Goal: Task Accomplishment & Management: Use online tool/utility

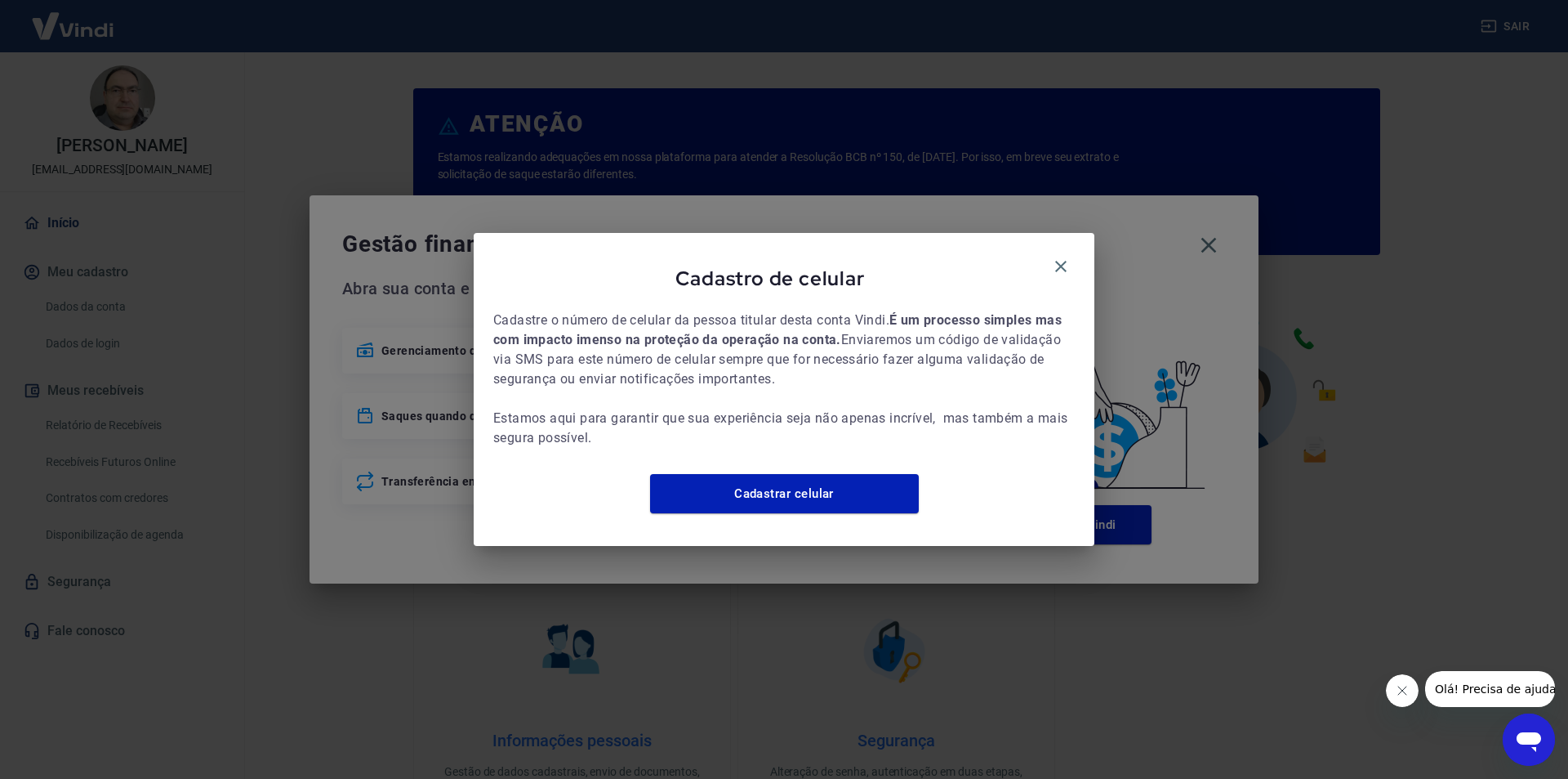
drag, startPoint x: 1060, startPoint y: 254, endPoint x: 1172, endPoint y: 253, distance: 112.0
click at [1062, 257] on icon "button" at bounding box center [1060, 266] width 19 height 19
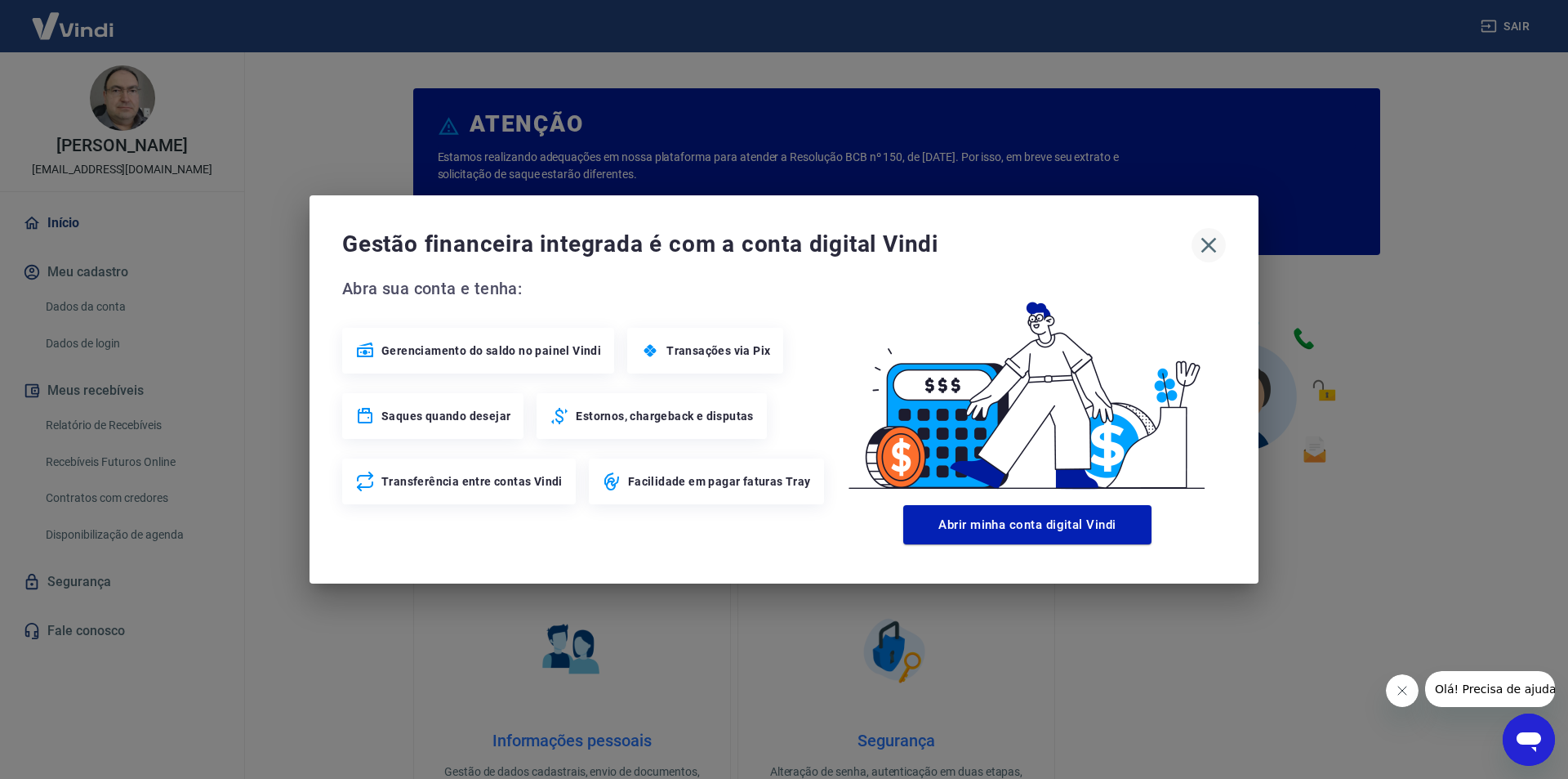
click at [1214, 240] on icon "button" at bounding box center [1209, 246] width 15 height 15
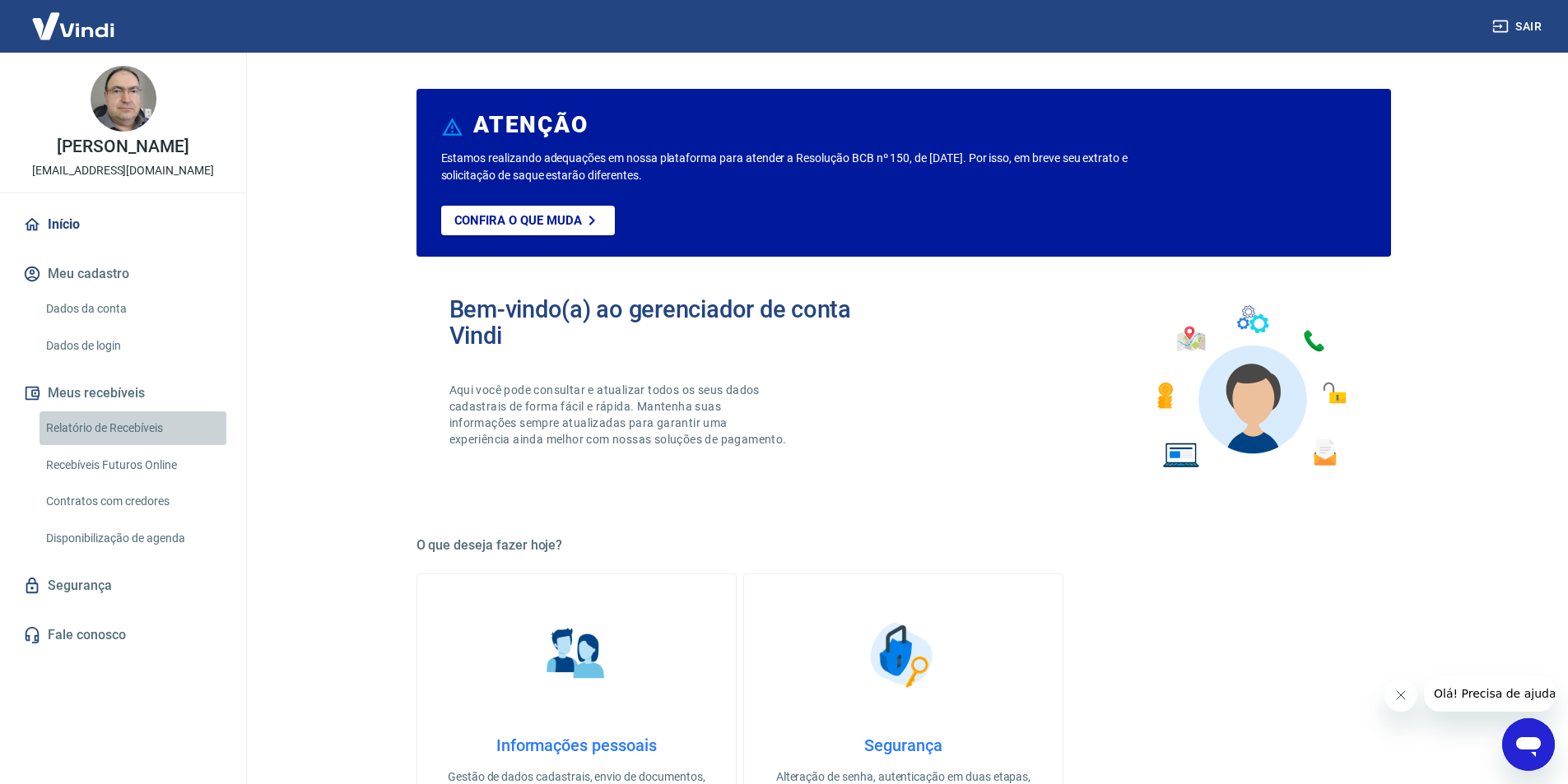
click at [156, 427] on link "Relatório de Recebíveis" at bounding box center [133, 428] width 187 height 34
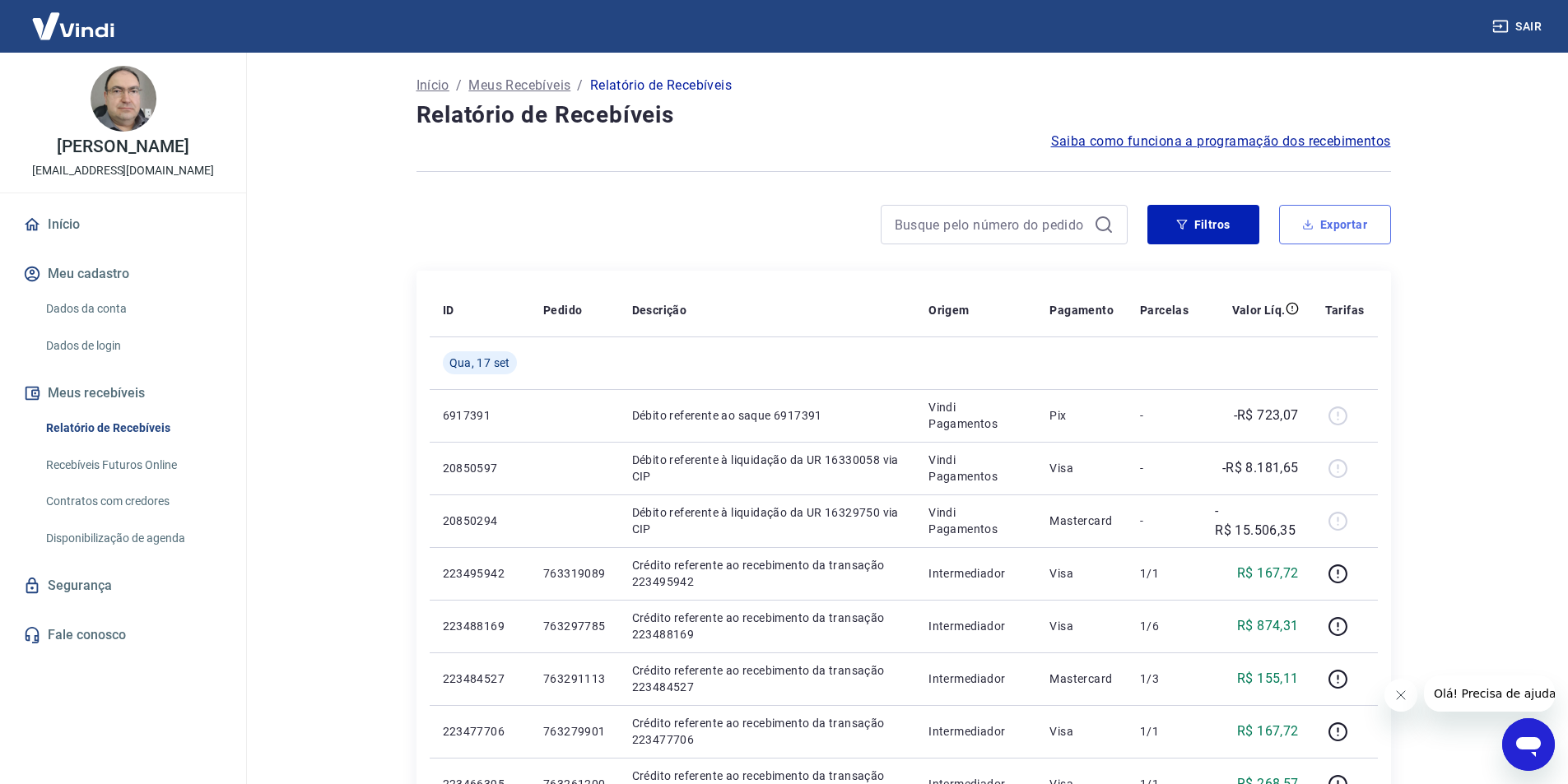
click at [1344, 221] on button "Exportar" at bounding box center [1335, 224] width 112 height 39
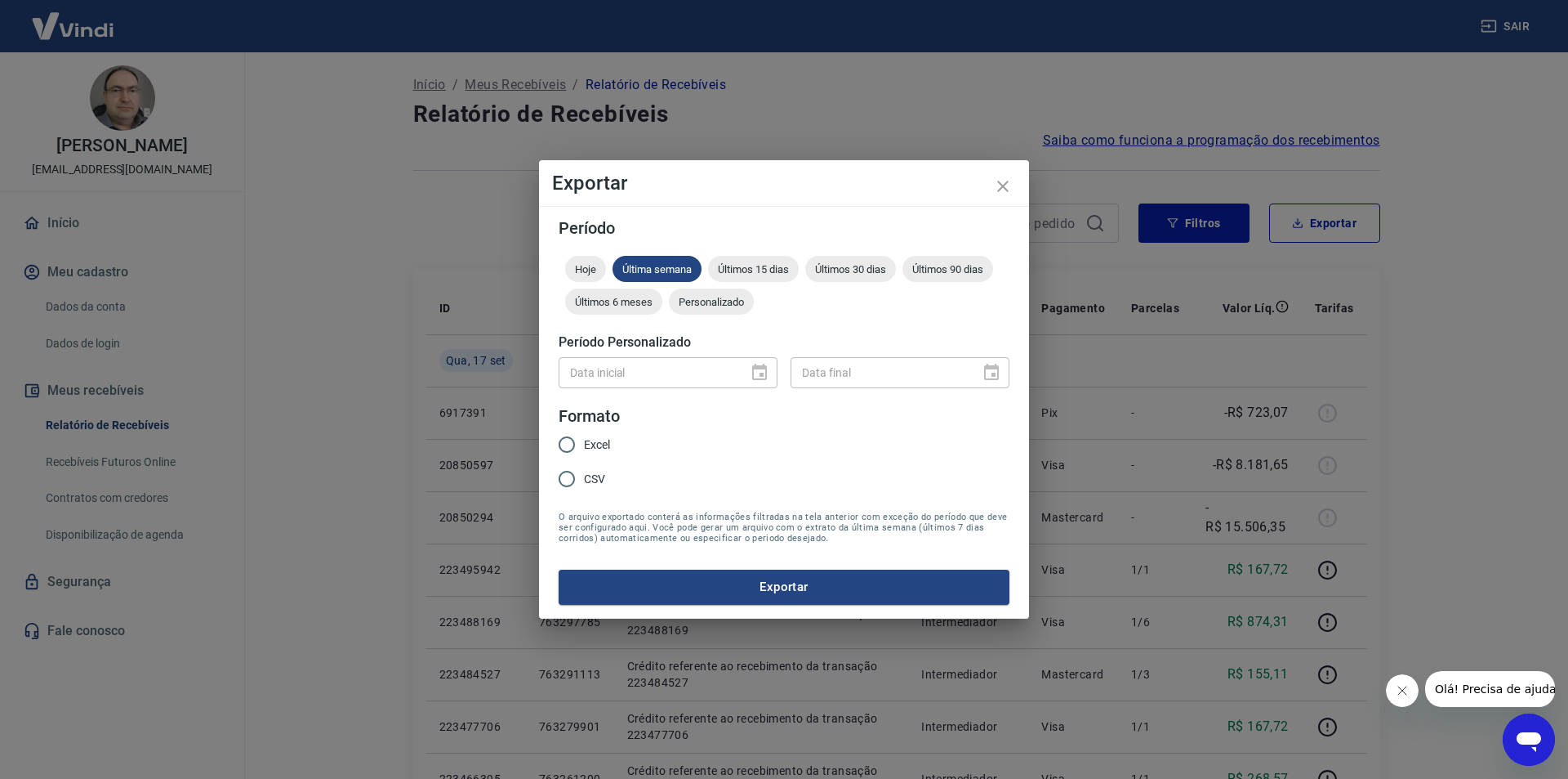
click at [567, 440] on input "Excel" at bounding box center [567, 444] width 35 height 35
radio input "true"
click at [759, 584] on button "Exportar" at bounding box center [784, 587] width 451 height 35
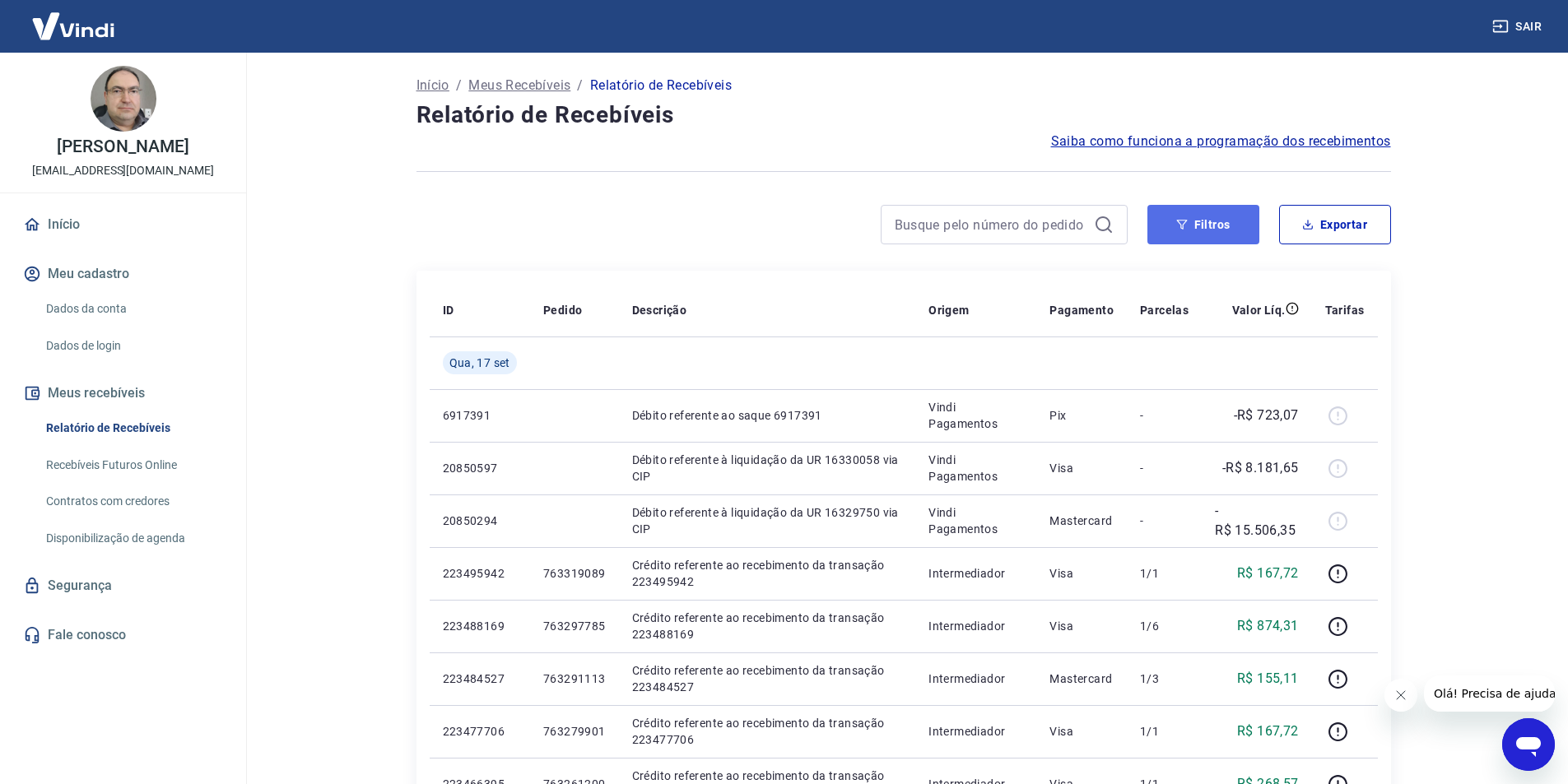
click at [1210, 234] on button "Filtros" at bounding box center [1203, 224] width 112 height 39
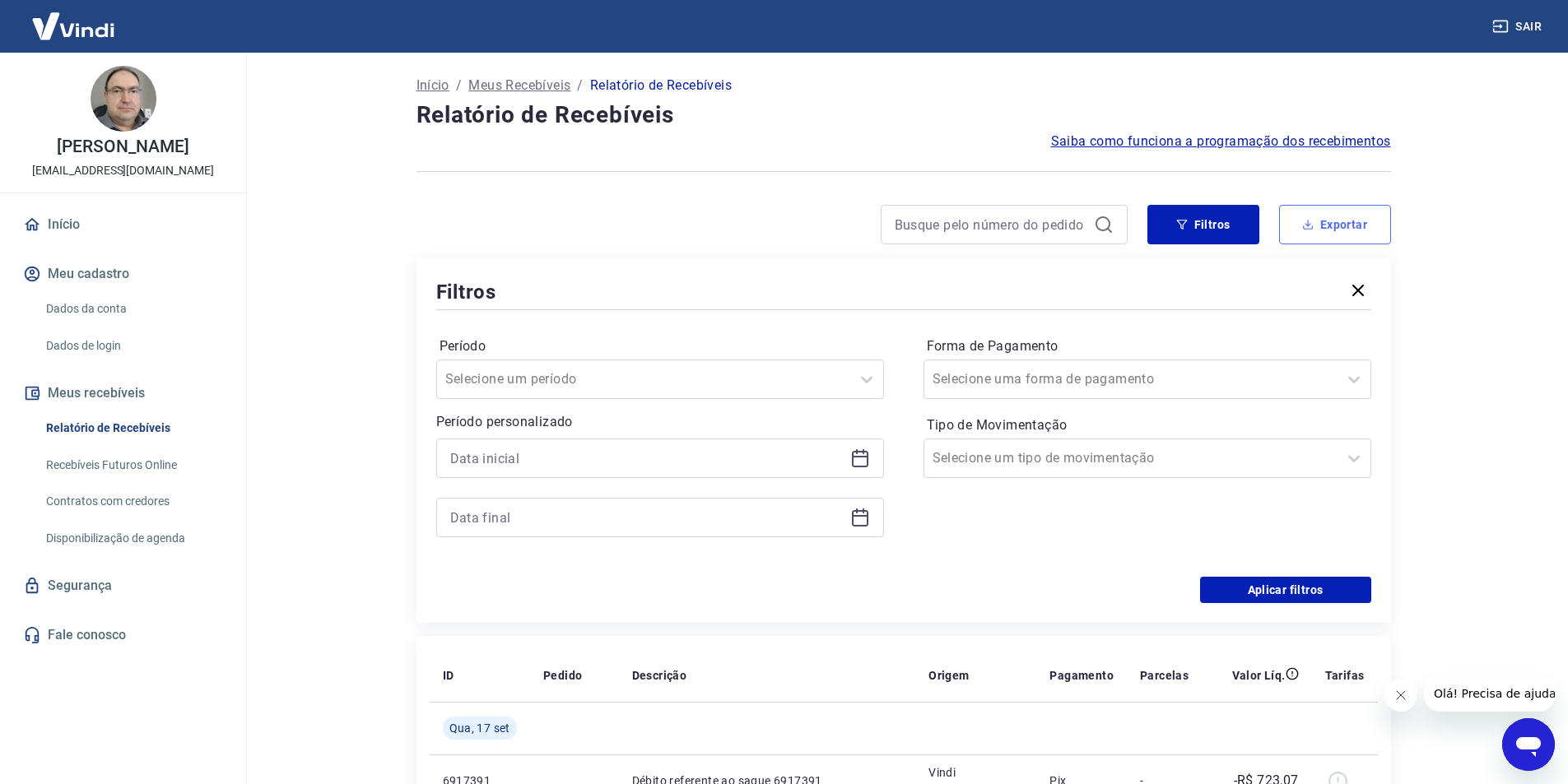
click at [1339, 224] on button "Exportar" at bounding box center [1335, 224] width 112 height 39
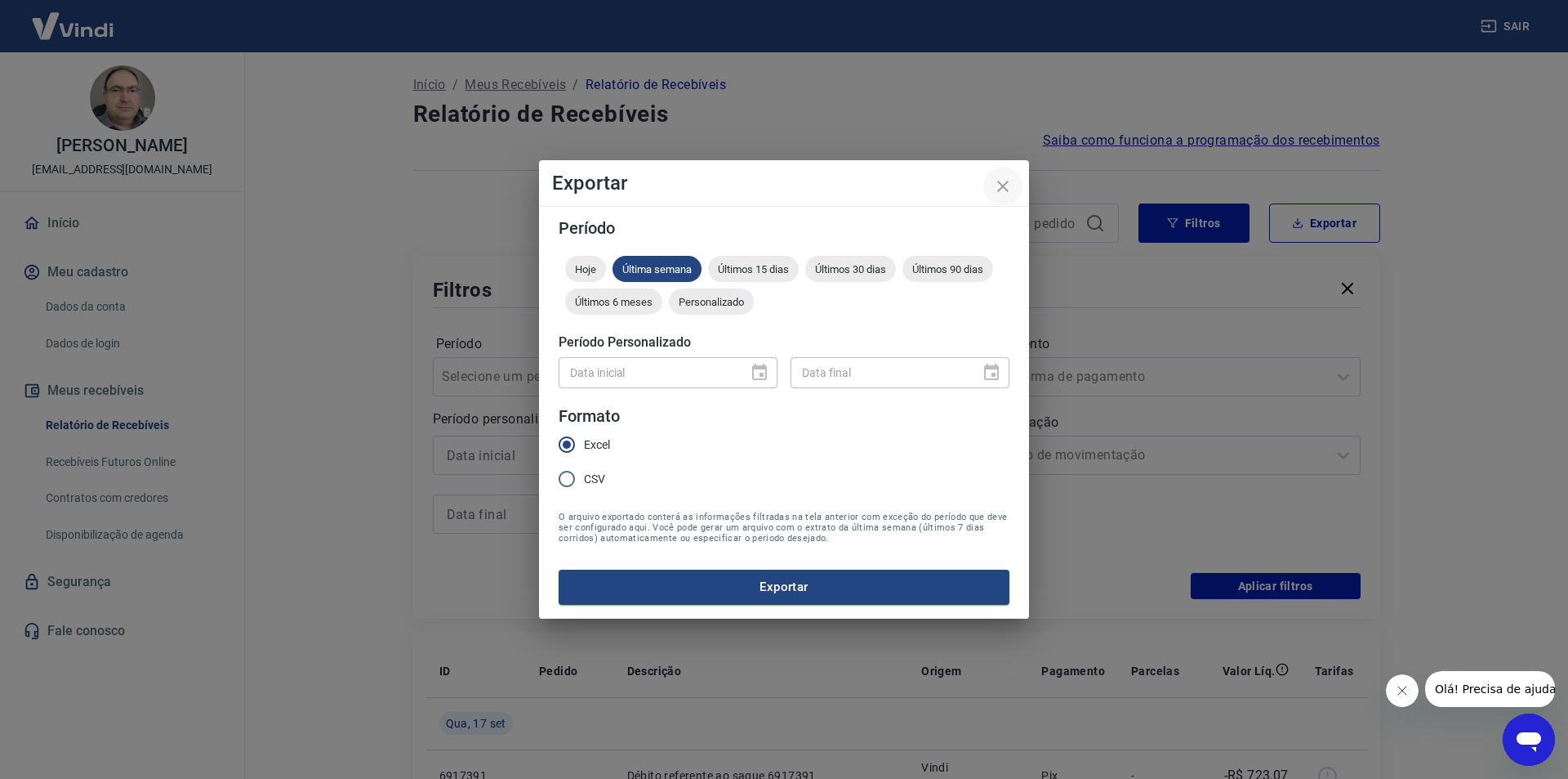
click at [1006, 185] on icon "close" at bounding box center [1003, 186] width 19 height 19
